Goal: Task Accomplishment & Management: Manage account settings

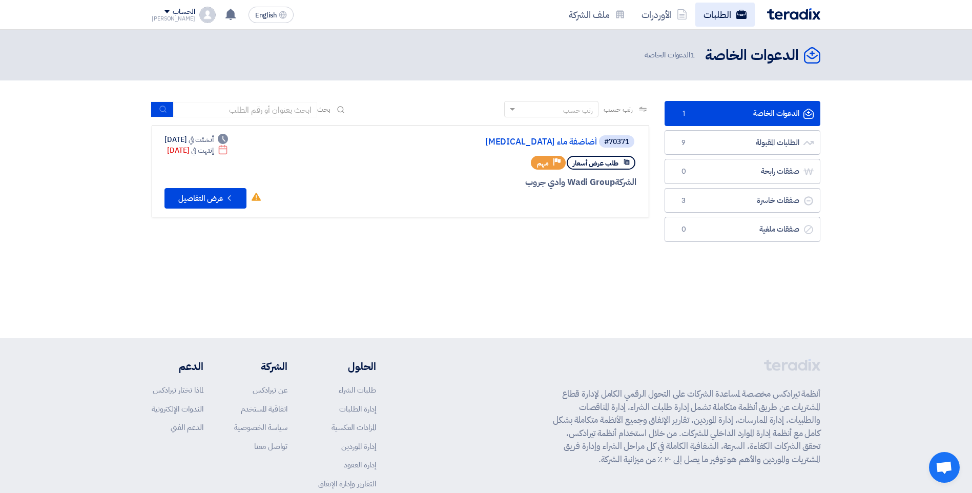
click at [719, 16] on link "الطلبات" at bounding box center [725, 15] width 59 height 24
click at [787, 140] on link "الطلبات المقبولة الطلبات المقبولة 9" at bounding box center [743, 142] width 156 height 25
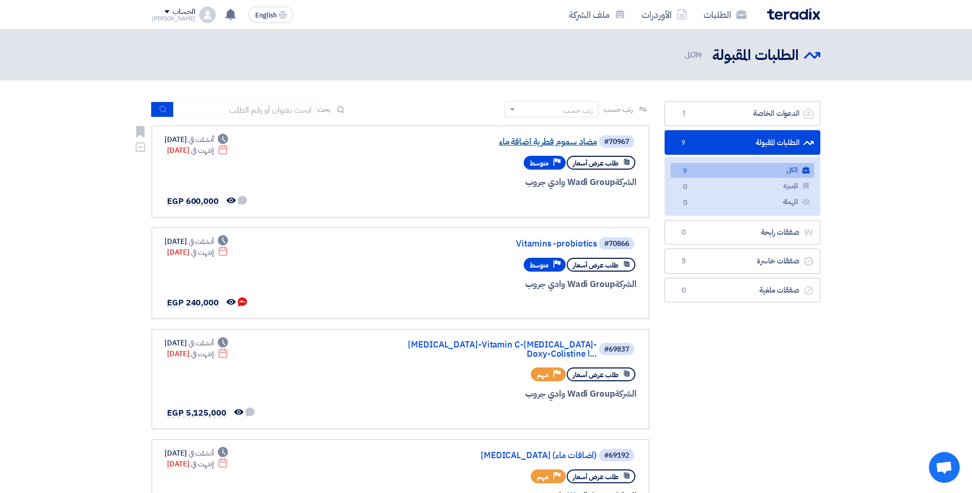
click at [553, 142] on link "مضاد سموم فطرية اضافة ماء" at bounding box center [494, 141] width 205 height 9
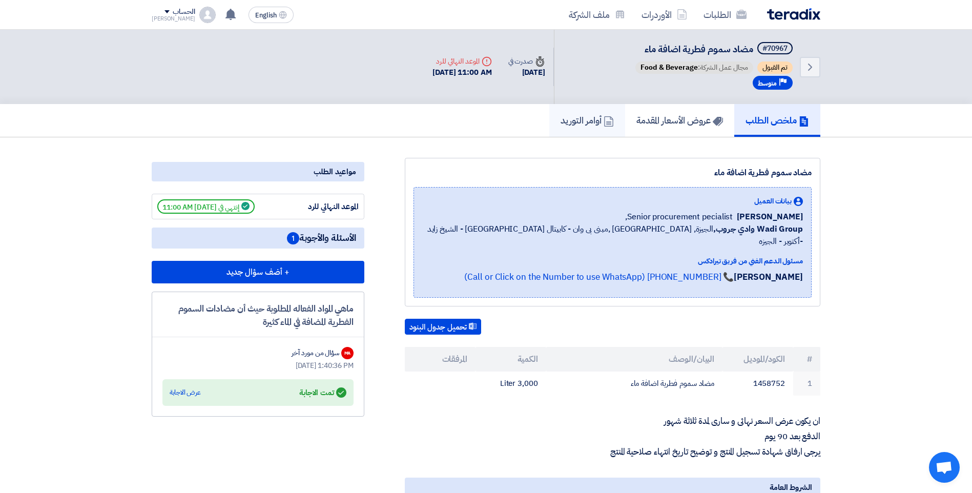
click at [566, 121] on h5 "أوامر التوريد" at bounding box center [587, 120] width 53 height 12
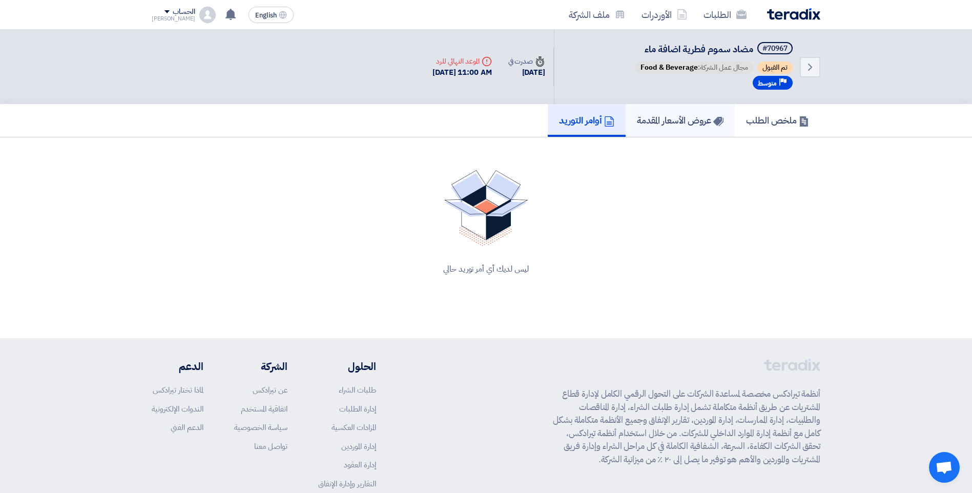
click at [654, 119] on h5 "عروض الأسعار المقدمة" at bounding box center [680, 120] width 87 height 12
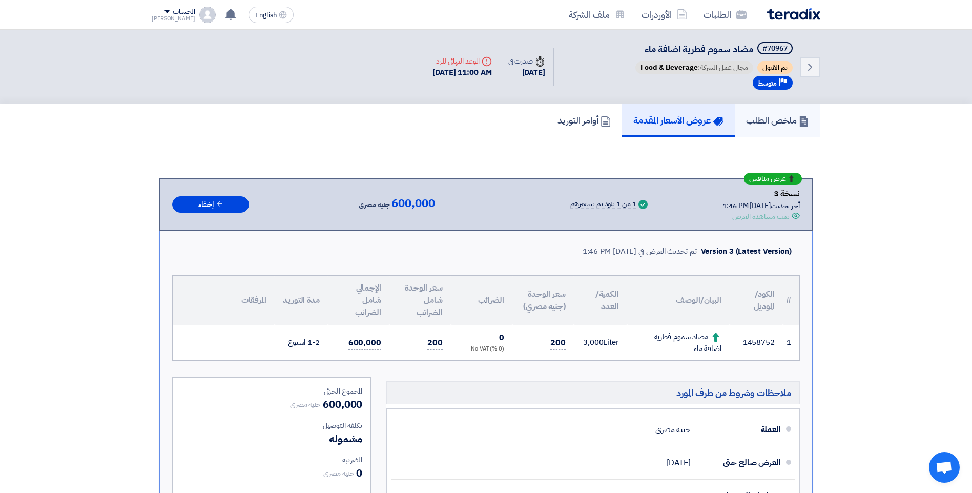
click at [775, 121] on h5 "ملخص الطلب" at bounding box center [777, 120] width 63 height 12
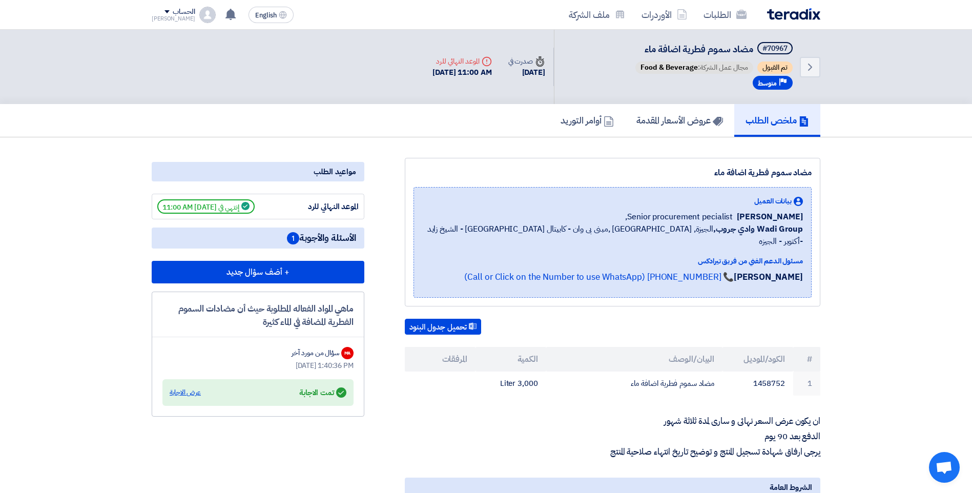
click at [186, 394] on div "عرض الاجابة" at bounding box center [185, 392] width 31 height 10
